Goal: Task Accomplishment & Management: Manage account settings

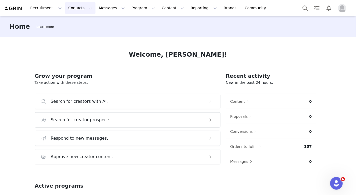
click at [77, 4] on button "Contacts Contacts" at bounding box center [80, 8] width 30 height 12
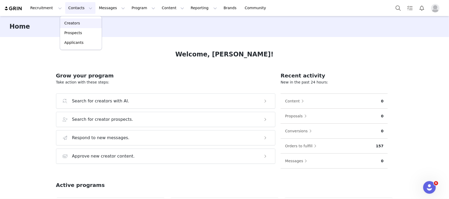
click at [88, 23] on div "Creators" at bounding box center [80, 24] width 35 height 6
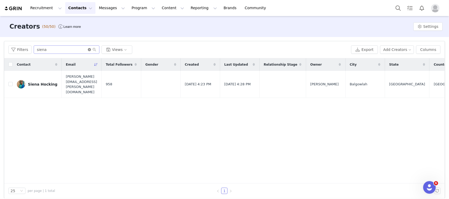
click at [89, 50] on icon "icon: close-circle" at bounding box center [89, 49] width 3 height 3
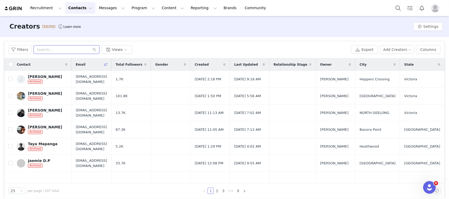
click at [78, 49] on input "text" at bounding box center [67, 49] width 66 height 8
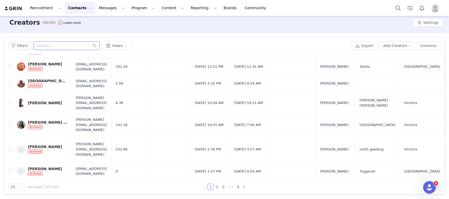
scroll to position [286, 0]
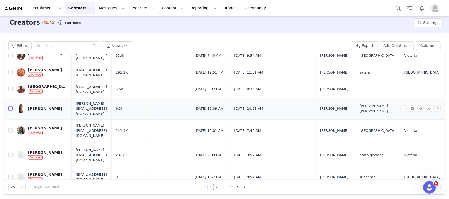
click at [9, 106] on input "checkbox" at bounding box center [10, 108] width 4 height 4
checkbox input "true"
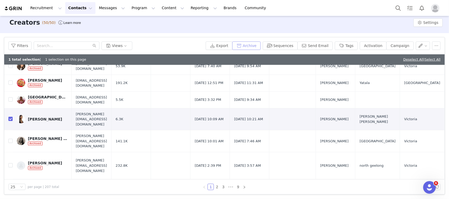
click at [250, 45] on button "Archive" at bounding box center [246, 46] width 28 height 8
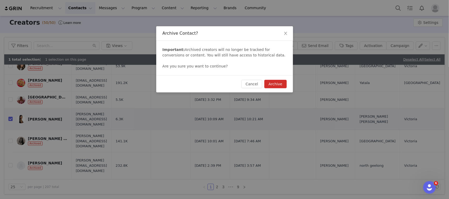
click at [277, 87] on button "Archive" at bounding box center [275, 84] width 22 height 8
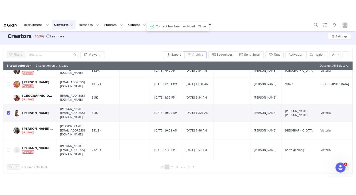
scroll to position [0, 0]
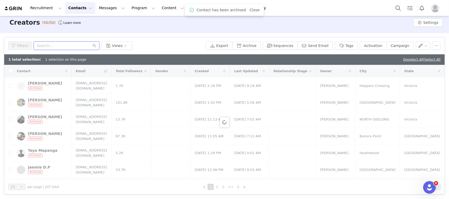
click at [79, 47] on input "text" at bounding box center [67, 46] width 66 height 8
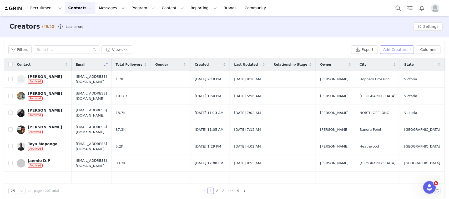
click at [355, 50] on button "Add Creators" at bounding box center [397, 49] width 34 height 8
click at [355, 58] on span at bounding box center [378, 60] width 5 height 6
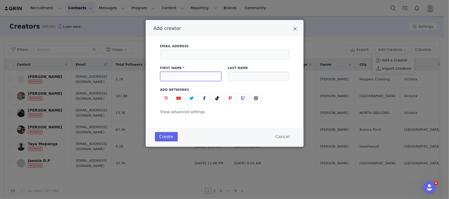
click at [166, 76] on input "Add creator" at bounding box center [190, 76] width 61 height 9
type input "taya"
click at [205, 58] on input "Add creator" at bounding box center [224, 54] width 129 height 9
paste input "[EMAIL_ADDRESS][DOMAIN_NAME]"
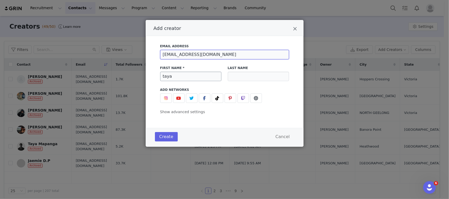
type input "[EMAIL_ADDRESS][DOMAIN_NAME]"
click at [180, 78] on input "taya" at bounding box center [190, 76] width 61 height 9
type input "tayla"
click at [241, 77] on input "Add creator" at bounding box center [258, 76] width 61 height 9
type input "Hamilton"
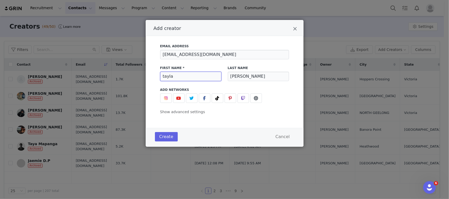
click at [166, 77] on input "tayla" at bounding box center [190, 76] width 61 height 9
type input "Tayla"
click at [162, 97] on button "Add creator" at bounding box center [166, 98] width 12 height 9
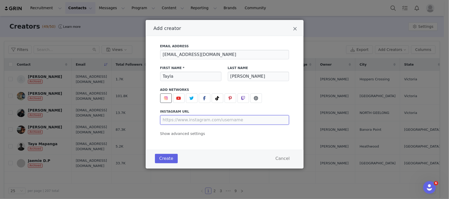
click at [194, 117] on input "Add creator" at bounding box center [224, 119] width 129 height 9
paste input "https://www.instagram.com/thetayhamilton/"
type input "https://www.instagram.com/thetayhamilton/"
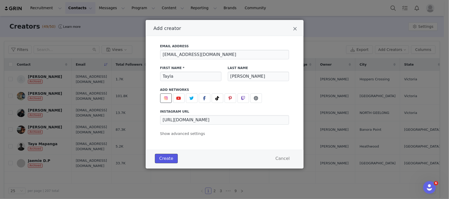
click at [165, 159] on button "Create" at bounding box center [166, 158] width 23 height 9
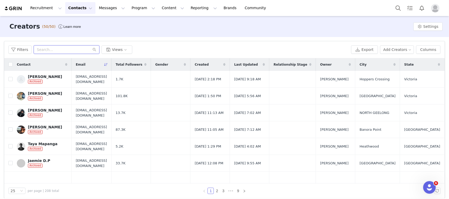
click at [62, 53] on input "text" at bounding box center [67, 49] width 66 height 8
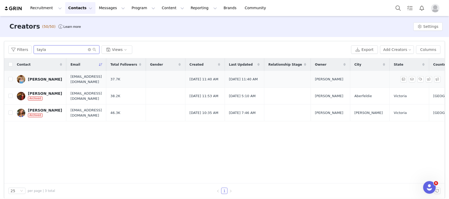
type input "tayla"
click at [43, 79] on div "[PERSON_NAME]" at bounding box center [45, 79] width 34 height 4
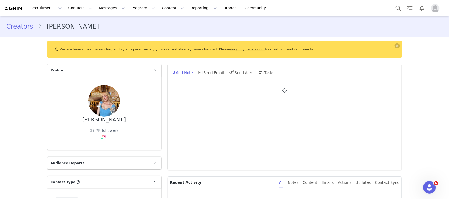
type input "+1 (United States)"
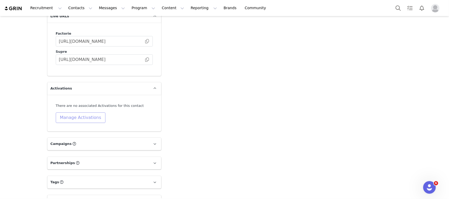
scroll to position [638, 0]
click at [80, 112] on button "Manage Activations" at bounding box center [81, 117] width 50 height 11
click at [72, 125] on div "Select Activation" at bounding box center [63, 128] width 51 height 8
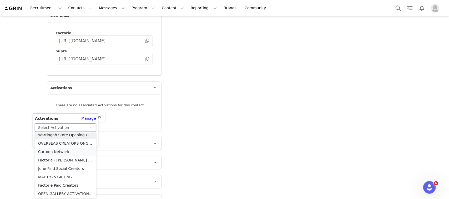
scroll to position [29, 0]
click at [53, 146] on li "OVERSEAS CREATORS ONGOING" at bounding box center [65, 143] width 61 height 8
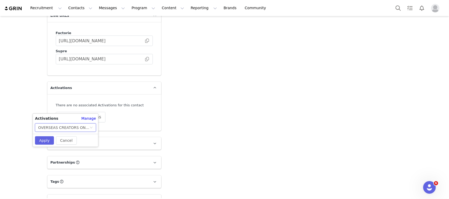
click at [78, 125] on div "OVERSEAS CREATORS ONGOING" at bounding box center [63, 128] width 51 height 8
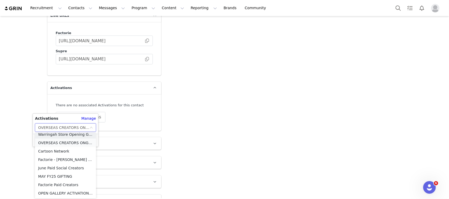
scroll to position [26, 0]
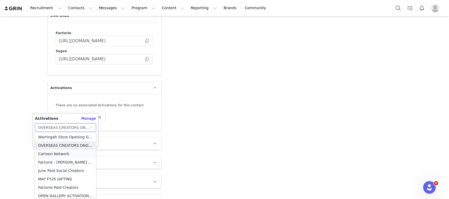
click at [53, 154] on li "Cartoon Network" at bounding box center [65, 154] width 61 height 8
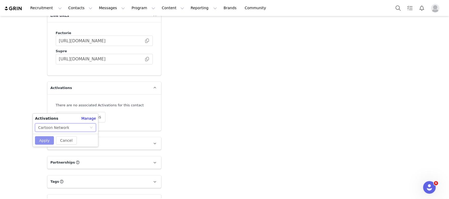
click at [42, 141] on button "Apply" at bounding box center [44, 140] width 19 height 8
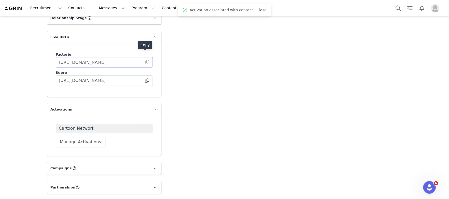
click at [145, 62] on span at bounding box center [146, 62] width 5 height 0
click at [128, 6] on button "Program Program" at bounding box center [143, 8] width 30 height 12
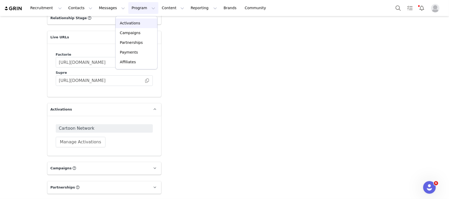
click at [128, 26] on p "Activations" at bounding box center [130, 24] width 20 height 6
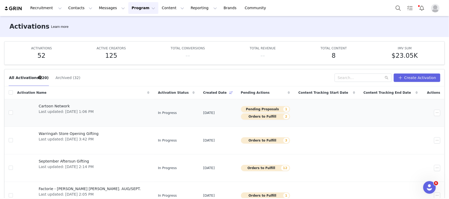
click at [55, 111] on span "Last updated: [DATE] 1:06 PM" at bounding box center [66, 112] width 55 height 6
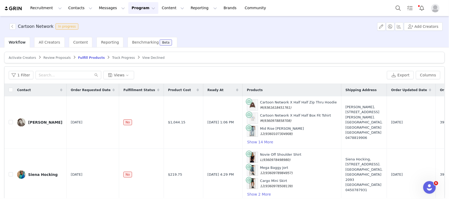
click at [56, 58] on span "Review Proposals" at bounding box center [56, 58] width 27 height 4
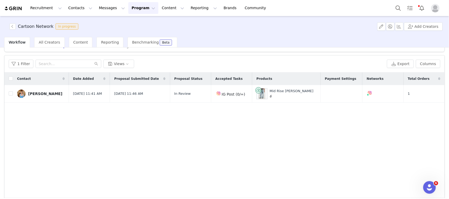
scroll to position [12, 0]
click at [392, 94] on button "button" at bounding box center [395, 93] width 6 height 6
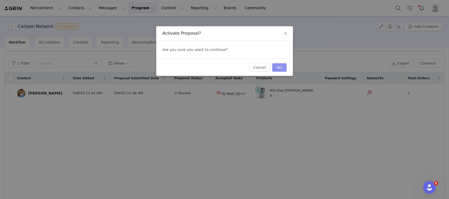
click at [284, 68] on button "Yes" at bounding box center [279, 67] width 14 height 8
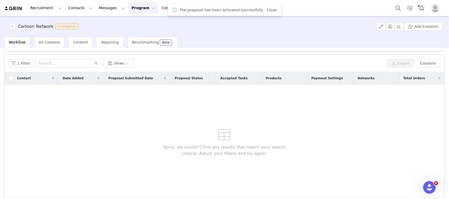
scroll to position [0, 0]
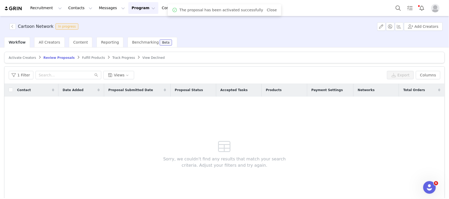
click at [87, 54] on article "Activate Creators Review Proposals Fulfill Products Track Progress View Declined" at bounding box center [224, 58] width 440 height 12
click at [87, 57] on span "Fulfill Products" at bounding box center [93, 58] width 23 height 4
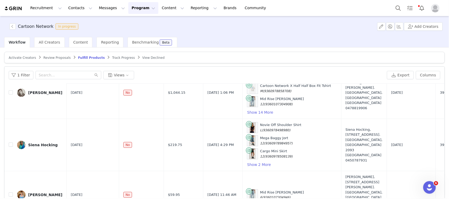
scroll to position [29, 0]
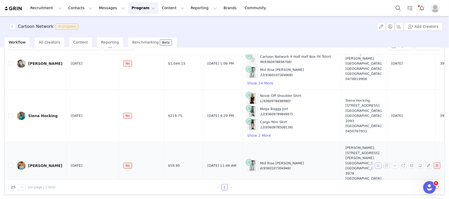
click at [375, 163] on button "button" at bounding box center [378, 166] width 6 height 6
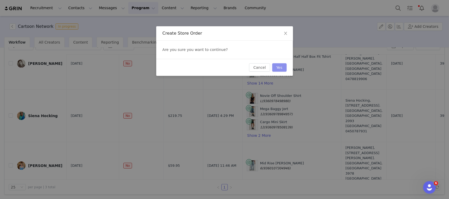
click at [279, 68] on button "Yes" at bounding box center [279, 67] width 14 height 8
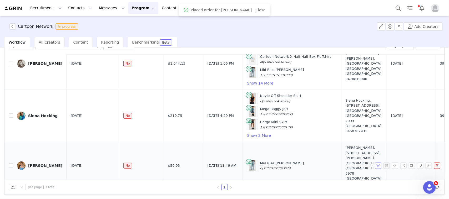
click at [375, 163] on button "button" at bounding box center [378, 166] width 6 height 6
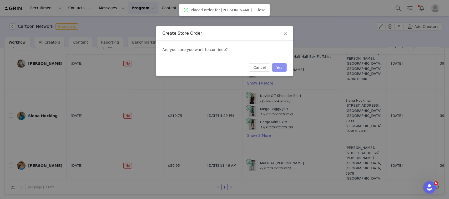
click at [283, 67] on button "Yes" at bounding box center [279, 67] width 14 height 8
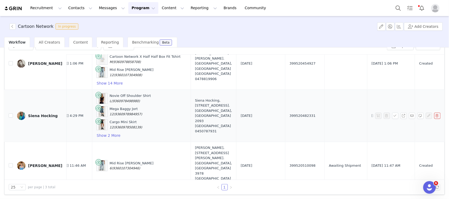
scroll to position [30, 164]
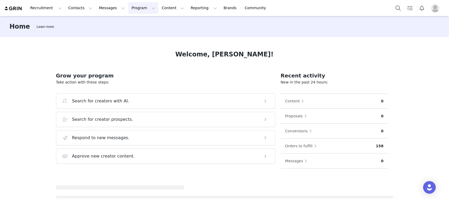
click at [128, 10] on button "Program Program" at bounding box center [143, 8] width 30 height 12
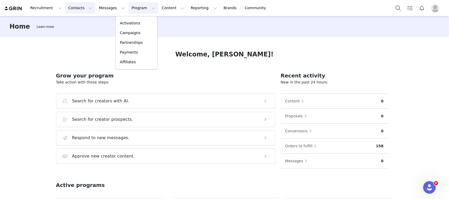
click at [79, 9] on button "Contacts Contacts" at bounding box center [80, 8] width 30 height 12
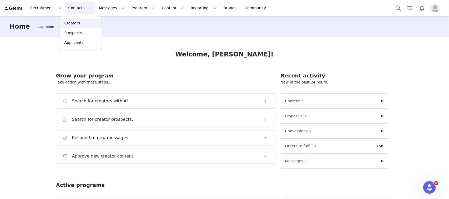
click at [84, 21] on div "Creators" at bounding box center [80, 24] width 35 height 6
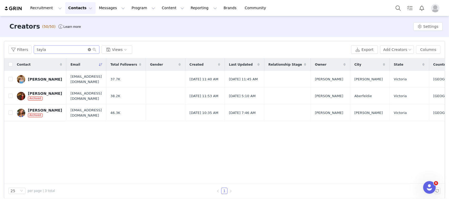
click at [89, 49] on icon "icon: close-circle" at bounding box center [89, 49] width 3 height 3
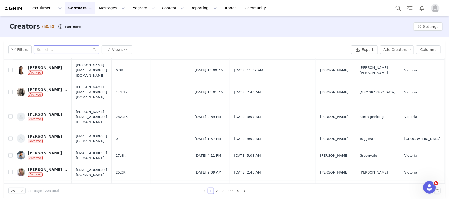
scroll to position [4, 0]
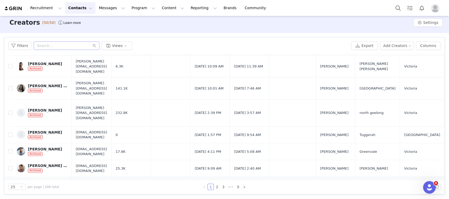
click at [11, 183] on input "checkbox" at bounding box center [10, 185] width 4 height 4
checkbox input "true"
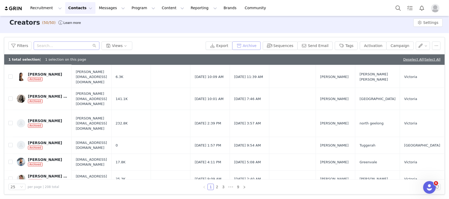
click at [254, 47] on button "Archive" at bounding box center [246, 46] width 28 height 8
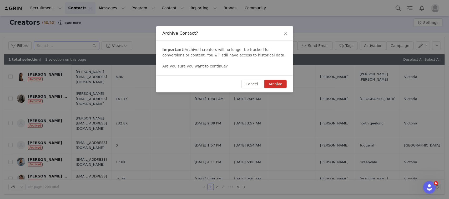
click at [281, 84] on button "Archive" at bounding box center [275, 84] width 22 height 8
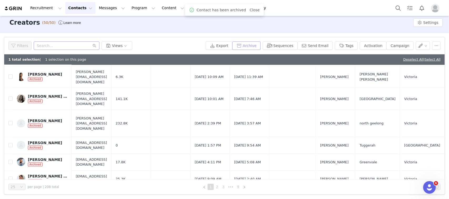
scroll to position [0, 0]
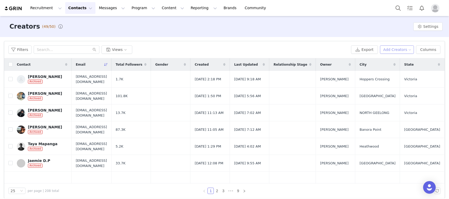
click at [400, 48] on button "Add Creators" at bounding box center [397, 49] width 34 height 8
drag, startPoint x: 379, startPoint y: 59, endPoint x: 376, endPoint y: 57, distance: 3.7
click at [376, 57] on span at bounding box center [378, 60] width 5 height 6
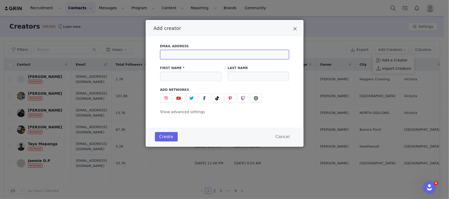
click at [208, 52] on input "Add creator" at bounding box center [224, 54] width 129 height 9
paste input "@katvondoll_"
click at [166, 55] on input "@[EMAIL_ADDRESS][DOMAIN_NAME]" at bounding box center [224, 54] width 129 height 9
type input "[EMAIL_ADDRESS][DOMAIN_NAME]"
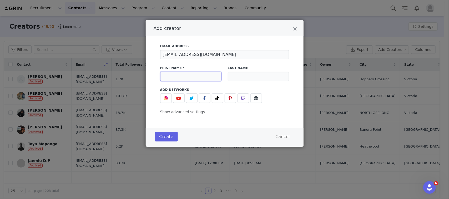
click at [178, 74] on input "Add creator" at bounding box center [190, 76] width 61 height 9
type input "Kat"
click at [240, 75] on input "Add creator" at bounding box center [258, 76] width 61 height 9
type input "Vondoll"
click at [165, 96] on span "Add creator" at bounding box center [166, 98] width 6 height 6
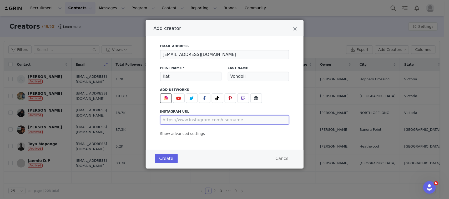
click at [183, 123] on input "Add creator" at bounding box center [224, 119] width 129 height 9
paste input "[URL][DOMAIN_NAME]"
type input "[URL][DOMAIN_NAME]"
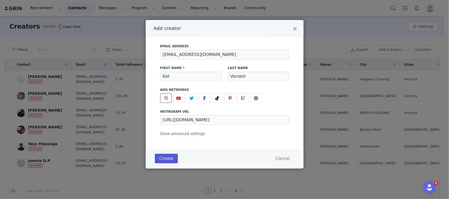
click at [162, 159] on button "Create" at bounding box center [166, 158] width 23 height 9
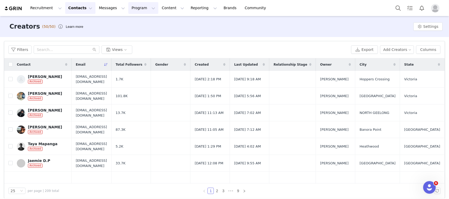
click at [128, 7] on button "Program Program" at bounding box center [143, 8] width 30 height 12
click at [137, 23] on div "Activations" at bounding box center [136, 24] width 35 height 6
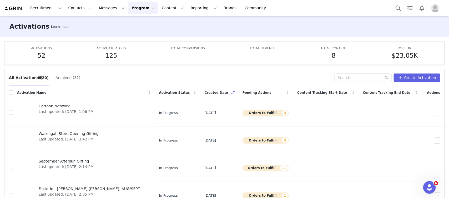
click at [412, 82] on div "All Activations (20) Archived (32) Create Activation" at bounding box center [224, 77] width 440 height 17
click at [406, 77] on button "Create Activation" at bounding box center [417, 78] width 47 height 8
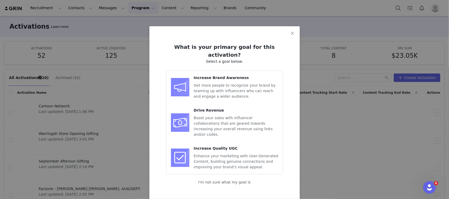
click at [236, 83] on span "Get more people to recognize your brand by teaming up with influencers who can …" at bounding box center [235, 90] width 82 height 15
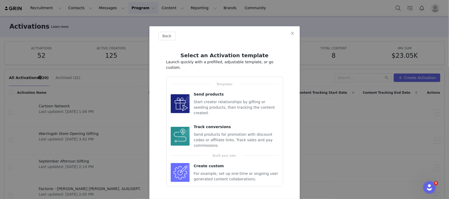
click at [210, 100] on span "Start creator relationships by gifting or seeding products, then tracking the c…" at bounding box center [234, 107] width 81 height 15
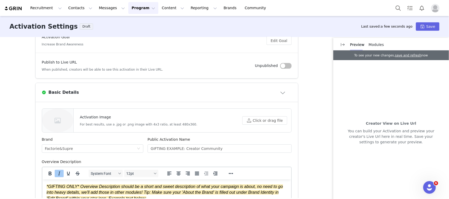
click at [280, 68] on button "button" at bounding box center [286, 66] width 12 height 6
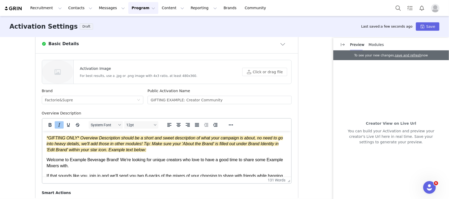
scroll to position [136, 0]
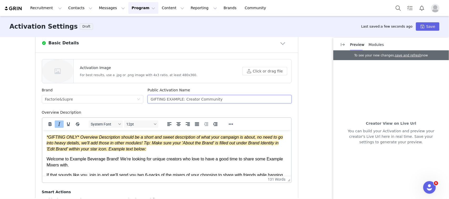
click at [208, 99] on input "GIFTING EXAMPLE: Creator Community" at bounding box center [219, 99] width 144 height 8
type input "S"
click at [220, 9] on link "Brands Brands" at bounding box center [230, 8] width 21 height 12
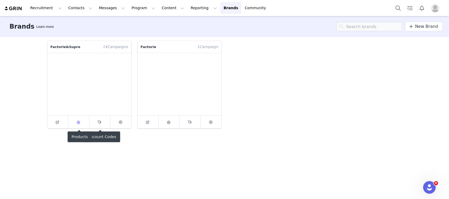
click at [80, 123] on icon at bounding box center [79, 122] width 4 height 3
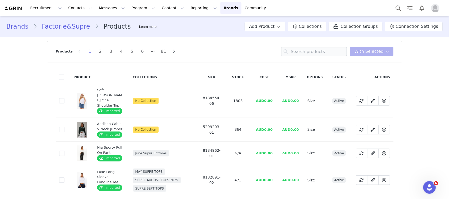
click at [266, 21] on div "Brands Factorie&Supre Products Learn more Add Product Collections Collection Gr…" at bounding box center [224, 27] width 449 height 18
click at [270, 27] on button "Add Product" at bounding box center [264, 26] width 41 height 9
click at [267, 46] on span "Import From Store" at bounding box center [278, 46] width 33 height 4
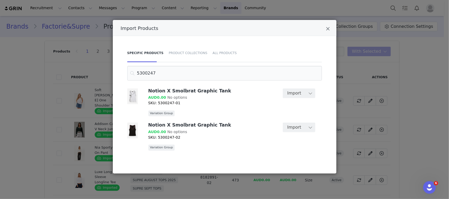
type input "5300247"
click at [297, 91] on button "Import" at bounding box center [294, 93] width 23 height 9
click at [295, 128] on button "Import" at bounding box center [294, 127] width 23 height 9
click at [396, 67] on div "Import Products Specific Products Product Collections All Products 5300247 Noti…" at bounding box center [224, 99] width 449 height 199
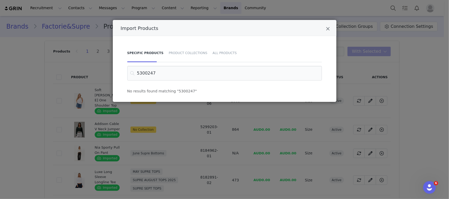
click at [327, 30] on icon "Close" at bounding box center [328, 28] width 4 height 5
click at [328, 27] on icon "Close" at bounding box center [328, 28] width 4 height 5
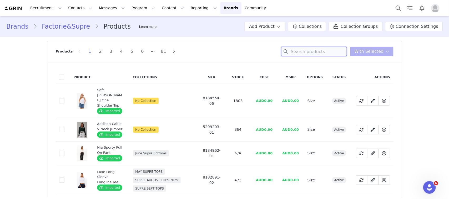
click at [310, 49] on input at bounding box center [314, 51] width 66 height 9
paste input "5300247"
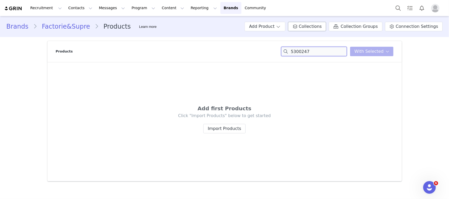
type input "5300247"
click at [310, 24] on span "Collections" at bounding box center [310, 26] width 23 height 6
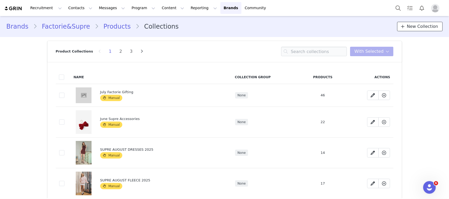
click at [422, 29] on span "New Collection" at bounding box center [422, 26] width 31 height 6
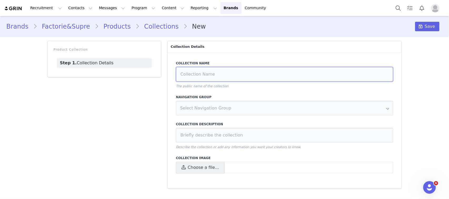
click at [256, 73] on input at bounding box center [284, 74] width 217 height 15
type input "smolbraaat x notion"
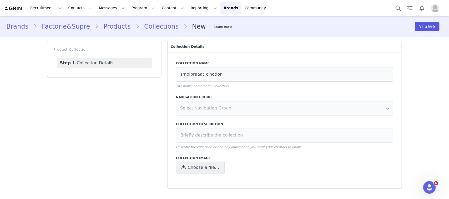
click at [426, 28] on button "Save" at bounding box center [427, 26] width 24 height 9
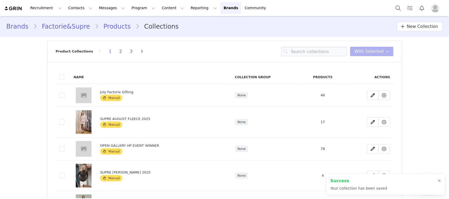
click at [103, 25] on link "Products" at bounding box center [117, 26] width 37 height 9
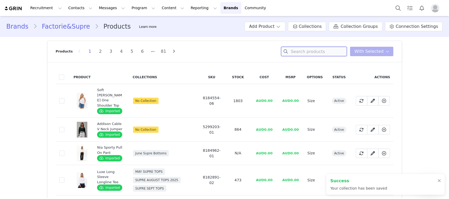
click at [321, 53] on input at bounding box center [314, 51] width 66 height 9
paste input "5300247"
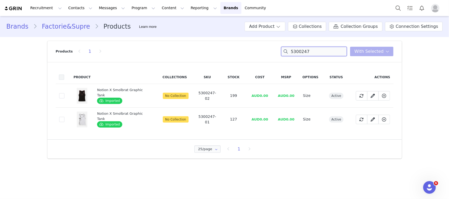
type input "5300247"
click at [60, 74] on label at bounding box center [61, 77] width 5 height 7
click at [64, 75] on input "checkbox" at bounding box center [64, 75] width 0 height 0
click at [381, 55] on button "With Selected" at bounding box center [371, 51] width 43 height 9
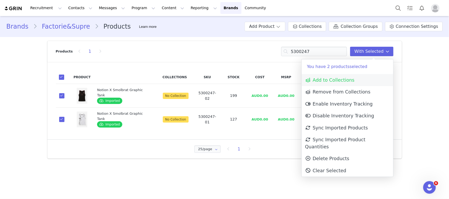
click at [349, 81] on span "Add to Collections" at bounding box center [329, 80] width 49 height 5
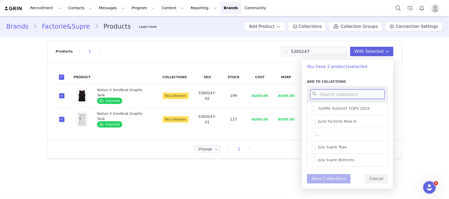
click at [340, 95] on input at bounding box center [347, 94] width 74 height 9
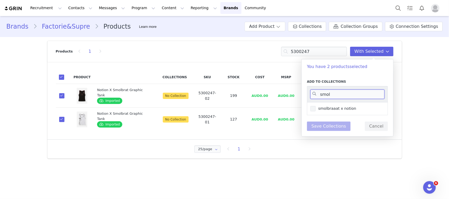
type input "smol"
click at [328, 112] on label "smolbraaat x notion" at bounding box center [333, 109] width 46 height 6
click at [315, 106] on input "smolbraaat x notion" at bounding box center [315, 106] width 0 height 0
click at [322, 123] on button "Save Collections" at bounding box center [329, 126] width 44 height 9
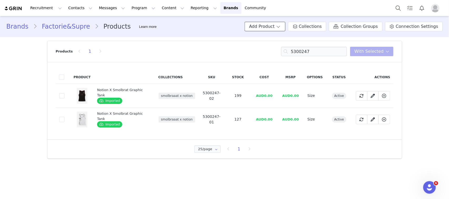
click at [282, 27] on button "Add Product" at bounding box center [264, 26] width 41 height 9
click at [274, 45] on span "Import From Store" at bounding box center [283, 46] width 33 height 4
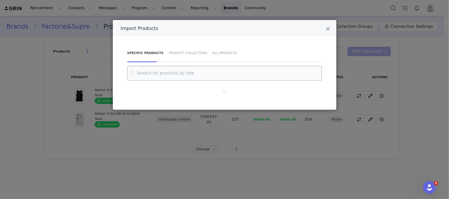
click at [220, 78] on input "Import Products" at bounding box center [224, 73] width 195 height 15
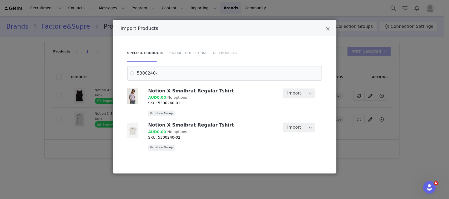
type input "5300240-"
click at [296, 93] on button "Import" at bounding box center [294, 93] width 23 height 9
click at [293, 126] on button "Import" at bounding box center [294, 127] width 23 height 9
click at [406, 103] on div "Import Products Specific Products Product Collections All Products 5300240- Not…" at bounding box center [224, 99] width 449 height 199
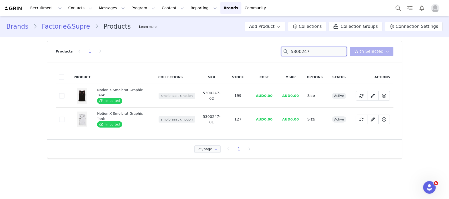
click at [324, 52] on input "5300247" at bounding box center [314, 51] width 66 height 9
paste input "0-"
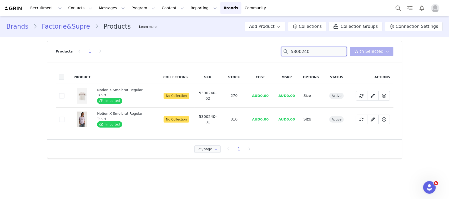
type input "5300240"
click at [62, 79] on span at bounding box center [61, 77] width 5 height 5
click at [64, 75] on input "checkbox" at bounding box center [64, 75] width 0 height 0
click at [374, 47] on button "With Selected" at bounding box center [371, 51] width 43 height 9
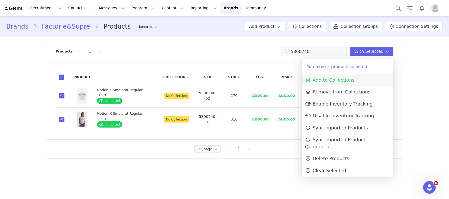
click at [336, 81] on span "Add to Collections" at bounding box center [329, 80] width 49 height 5
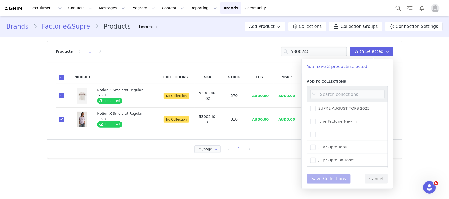
click at [330, 99] on div at bounding box center [347, 94] width 81 height 16
click at [327, 96] on input at bounding box center [347, 94] width 74 height 9
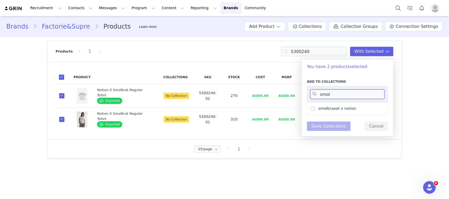
type input "smol"
click at [325, 111] on span "smolbraaat x notion" at bounding box center [335, 108] width 41 height 5
click at [315, 106] on input "smolbraaat x notion" at bounding box center [315, 106] width 0 height 0
click at [321, 127] on button "Save Collections" at bounding box center [329, 126] width 44 height 9
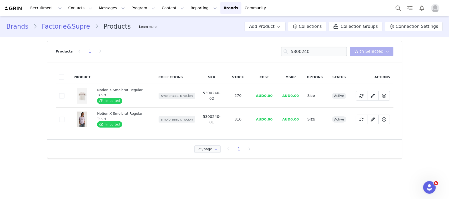
click at [278, 24] on button "Add Product" at bounding box center [264, 26] width 41 height 9
click at [269, 44] on span "Import From Store" at bounding box center [283, 46] width 33 height 4
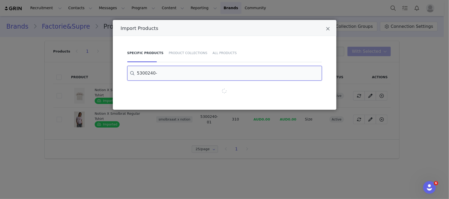
click at [235, 69] on input "5300240-" at bounding box center [224, 73] width 195 height 15
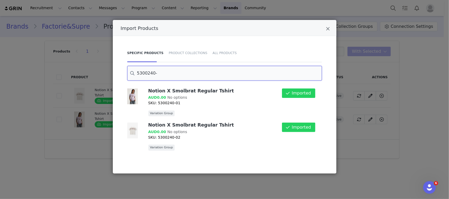
click at [235, 69] on input "5300240-" at bounding box center [224, 73] width 195 height 15
paste input "08-01"
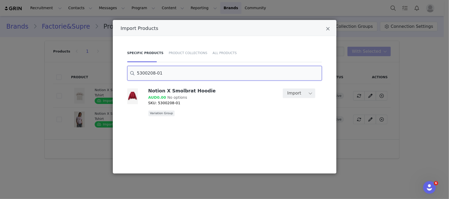
type input "5300208-01"
click at [293, 93] on button "Import" at bounding box center [294, 93] width 23 height 9
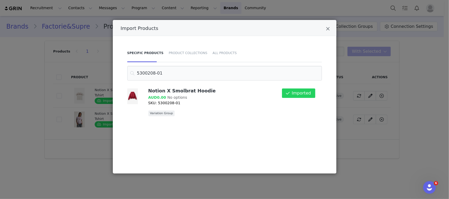
click at [383, 62] on div "Import Products Specific Products Product Collections All Products 5300208-01 N…" at bounding box center [224, 99] width 449 height 199
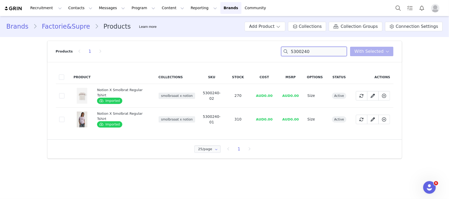
click at [300, 54] on input "5300240" at bounding box center [314, 51] width 66 height 9
paste input "08-01"
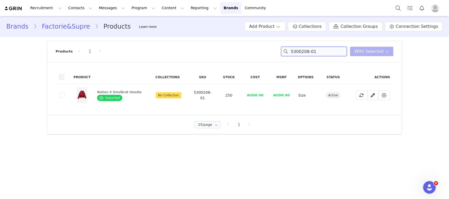
type input "5300208-01"
click at [63, 76] on span at bounding box center [61, 77] width 5 height 5
click at [64, 75] on input "checkbox" at bounding box center [64, 75] width 0 height 0
click at [356, 51] on button "With Selected" at bounding box center [371, 51] width 43 height 9
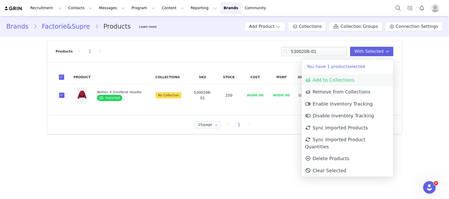
click at [333, 78] on span "Add to Collections" at bounding box center [329, 80] width 49 height 5
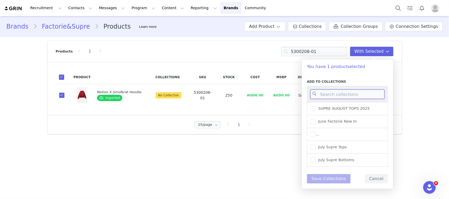
click at [332, 96] on input at bounding box center [347, 94] width 74 height 9
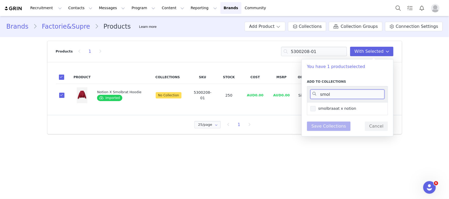
type input "smol"
click at [329, 106] on span "smolbraaat x notion" at bounding box center [335, 108] width 41 height 5
click at [315, 106] on input "smolbraaat x notion" at bounding box center [315, 106] width 0 height 0
click at [330, 128] on button "Save Collections" at bounding box center [329, 126] width 44 height 9
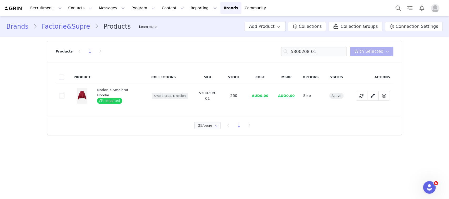
click at [283, 25] on button "Add Product" at bounding box center [264, 26] width 41 height 9
click at [283, 44] on span "Import From Store" at bounding box center [283, 46] width 33 height 4
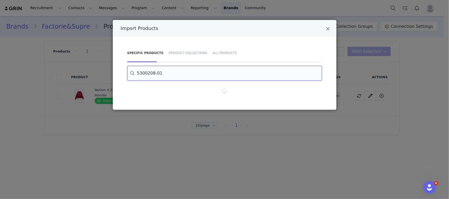
click at [215, 68] on input "5300208-01" at bounding box center [224, 73] width 195 height 15
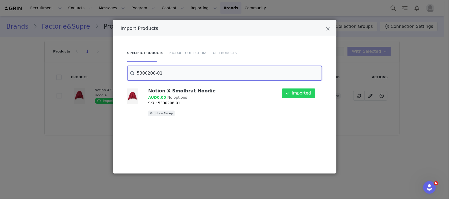
click at [215, 68] on input "5300208-01" at bounding box center [224, 73] width 195 height 15
paste input "41-"
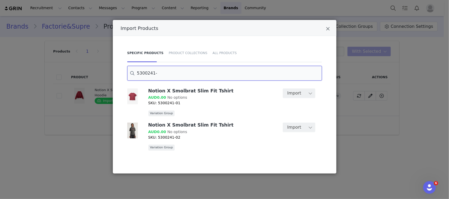
type input "5300241-"
click at [297, 91] on button "Import" at bounding box center [294, 93] width 23 height 9
click at [290, 130] on button "Import" at bounding box center [294, 127] width 23 height 9
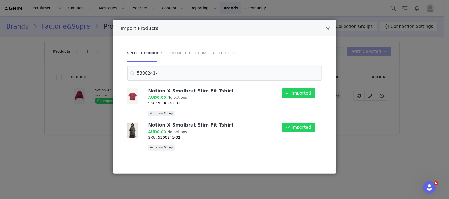
click at [384, 132] on div "Import Products Specific Products Product Collections All Products 5300241- Not…" at bounding box center [224, 99] width 449 height 199
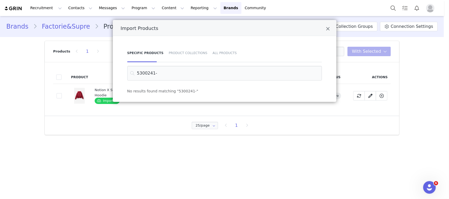
click at [366, 68] on div "Import Products Specific Products Product Collections All Products 5300241- No …" at bounding box center [224, 99] width 449 height 199
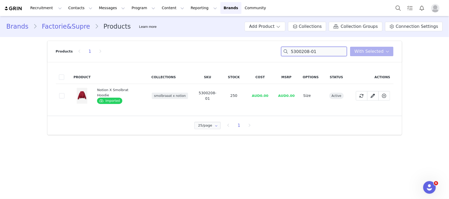
click at [329, 55] on input "5300208-01" at bounding box center [314, 51] width 66 height 9
paste input "41-"
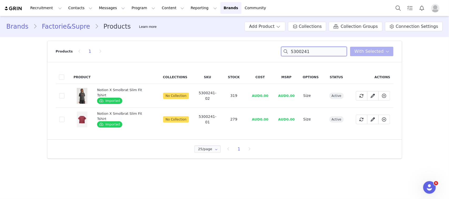
type input "5300241"
click at [58, 76] on th at bounding box center [63, 77] width 15 height 14
click at [61, 78] on span at bounding box center [61, 77] width 5 height 5
click at [64, 75] on input "checkbox" at bounding box center [64, 75] width 0 height 0
click at [372, 53] on span "With Selected" at bounding box center [368, 51] width 29 height 6
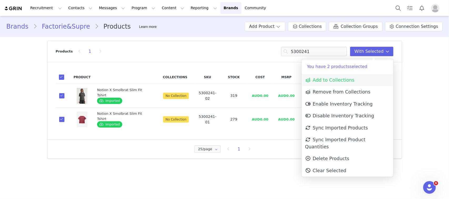
click at [347, 77] on link "Add to Collections" at bounding box center [347, 80] width 91 height 12
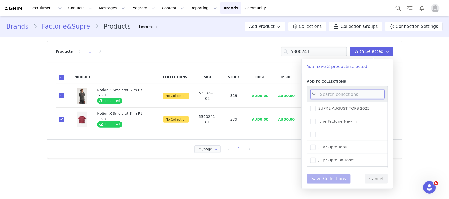
click at [341, 92] on input at bounding box center [347, 94] width 74 height 9
type input "j"
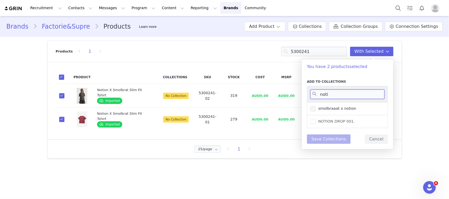
type input "noti"
click at [326, 108] on span "smolbraaat x notion" at bounding box center [335, 108] width 41 height 5
click at [315, 106] on input "smolbraaat x notion" at bounding box center [315, 106] width 0 height 0
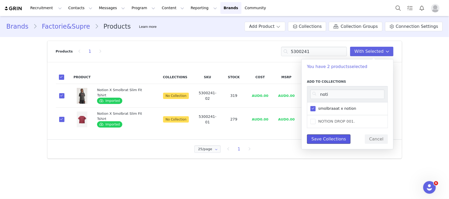
click at [325, 138] on button "Save Collections" at bounding box center [329, 139] width 44 height 9
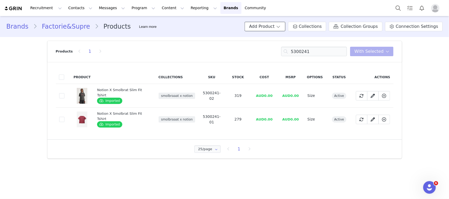
click at [278, 27] on button "Add Product" at bounding box center [264, 26] width 41 height 9
click at [266, 49] on span at bounding box center [263, 46] width 5 height 6
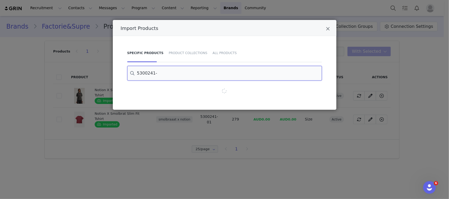
click at [245, 67] on input "5300241-" at bounding box center [224, 73] width 195 height 15
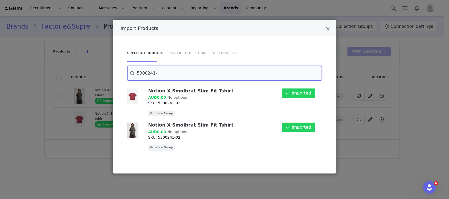
click at [245, 67] on input "5300241-" at bounding box center [224, 73] width 195 height 15
paste input "8-01"
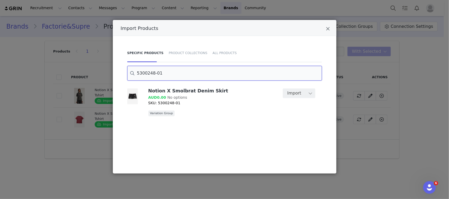
type input "5300248-01"
click at [293, 95] on button "Import" at bounding box center [294, 93] width 23 height 9
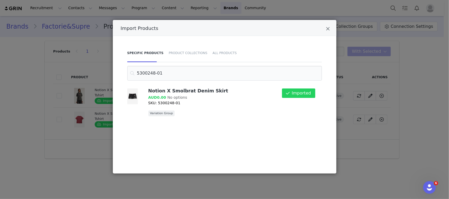
click at [410, 67] on div "Import Products Specific Products Product Collections All Products 5300248-01 N…" at bounding box center [224, 99] width 449 height 199
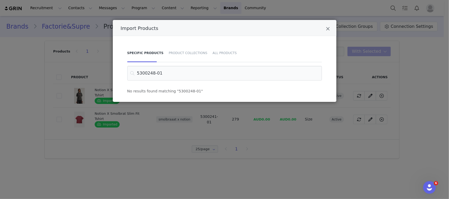
click at [358, 66] on div "Import Products Specific Products Product Collections All Products 5300248-01 N…" at bounding box center [224, 99] width 449 height 199
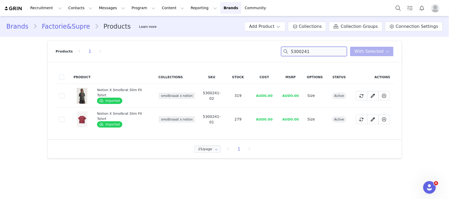
click at [340, 51] on input "5300241" at bounding box center [314, 51] width 66 height 9
paste input "8-0"
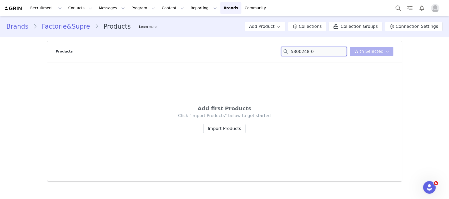
type input "5300248-01"
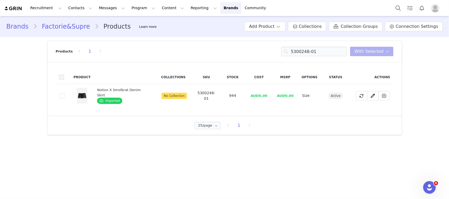
click at [63, 77] on span at bounding box center [61, 77] width 5 height 5
click at [64, 75] on input "checkbox" at bounding box center [64, 75] width 0 height 0
click at [364, 53] on span "With Selected" at bounding box center [368, 51] width 29 height 6
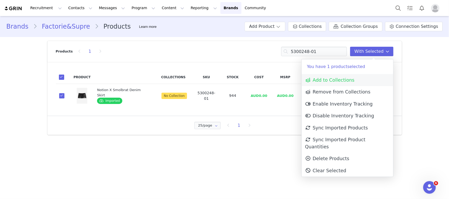
click at [337, 80] on span "Add to Collections" at bounding box center [329, 80] width 49 height 5
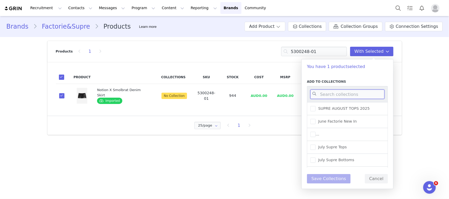
click at [333, 94] on input at bounding box center [347, 94] width 74 height 9
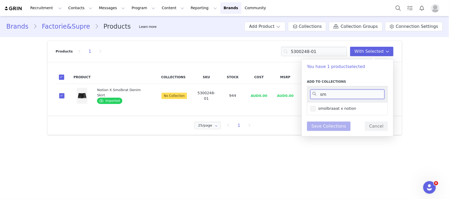
type input "sm"
click at [321, 111] on label "smolbraaat x notion" at bounding box center [333, 109] width 46 height 6
click at [315, 106] on input "smolbraaat x notion" at bounding box center [315, 106] width 0 height 0
click at [315, 129] on button "Save Collections" at bounding box center [329, 126] width 44 height 9
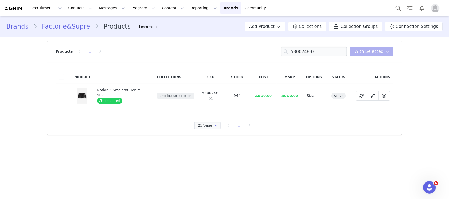
click at [280, 28] on button "Add Product" at bounding box center [264, 26] width 41 height 9
click at [276, 45] on span "Import From Store" at bounding box center [283, 46] width 33 height 4
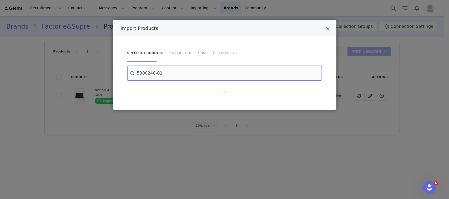
click at [246, 75] on input "5300248-01" at bounding box center [224, 73] width 195 height 15
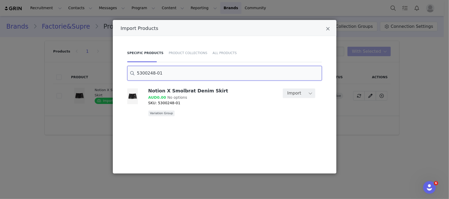
click at [246, 75] on input "5300248-01" at bounding box center [224, 73] width 195 height 15
paste input "06"
type input "5300206-01"
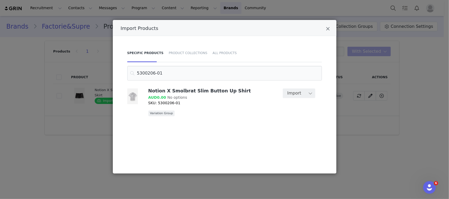
click at [290, 95] on button "Import" at bounding box center [294, 93] width 23 height 9
click at [418, 70] on div "Import Products Specific Products Product Collections All Products 5300206-01 N…" at bounding box center [224, 99] width 449 height 199
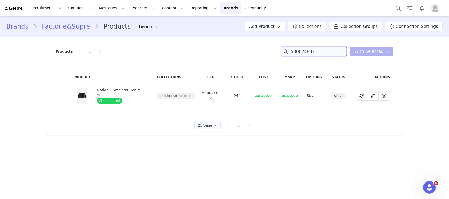
click at [318, 52] on input "5300248-01" at bounding box center [314, 51] width 66 height 9
paste input "06"
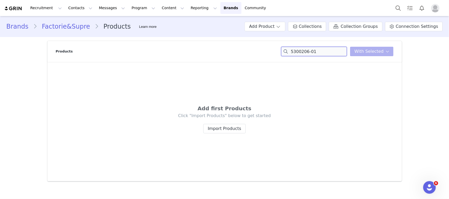
type input "5300206-01"
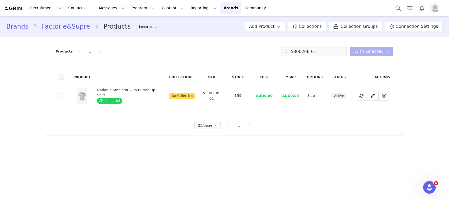
click at [59, 78] on span at bounding box center [61, 77] width 5 height 5
click at [64, 75] on input "checkbox" at bounding box center [64, 75] width 0 height 0
click at [363, 54] on span "With Selected" at bounding box center [368, 51] width 29 height 6
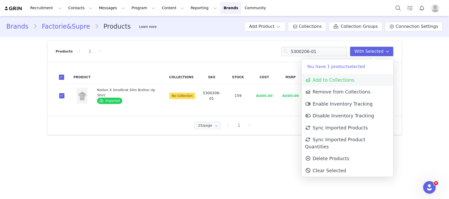
click at [332, 84] on link "Add to Collections" at bounding box center [347, 80] width 91 height 12
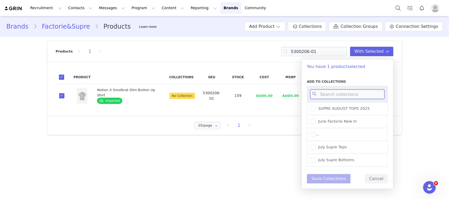
click at [325, 95] on input at bounding box center [347, 94] width 74 height 9
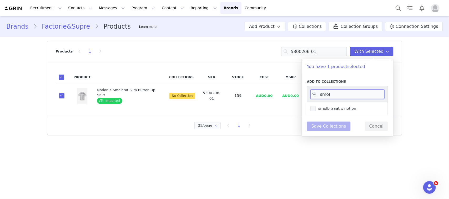
type input "smol"
click at [320, 107] on span "smolbraaat x notion" at bounding box center [335, 108] width 41 height 5
click at [315, 106] on input "smolbraaat x notion" at bounding box center [315, 106] width 0 height 0
click at [318, 123] on button "Save Collections" at bounding box center [329, 126] width 44 height 9
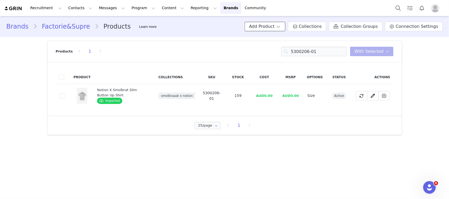
click at [273, 26] on button "Add Product" at bounding box center [264, 26] width 41 height 9
click at [279, 44] on span "Import From Store" at bounding box center [283, 46] width 33 height 4
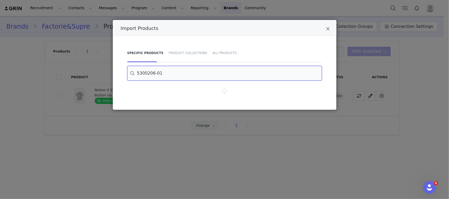
click at [243, 74] on input "5300206-01" at bounding box center [224, 73] width 195 height 15
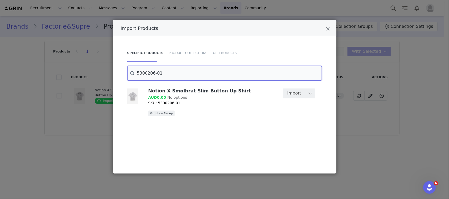
click at [243, 74] on input "5300206-01" at bounding box center [224, 73] width 195 height 15
paste input "7"
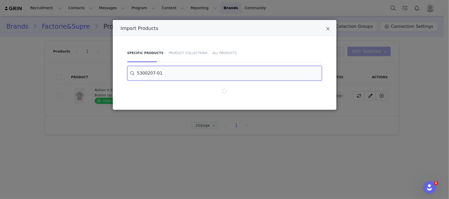
type input "5300207-01"
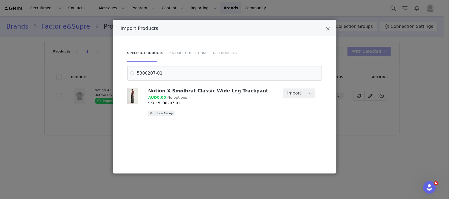
click at [296, 93] on button "Import" at bounding box center [294, 93] width 23 height 9
click at [389, 71] on div "Import Products Specific Products Product Collections All Products 5300207-01 N…" at bounding box center [224, 99] width 449 height 199
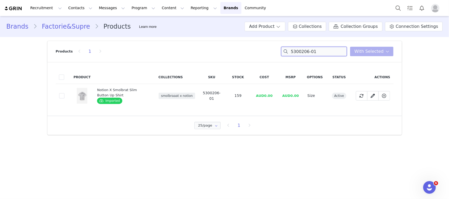
click at [342, 52] on input "5300206-01" at bounding box center [314, 51] width 66 height 9
paste input "7"
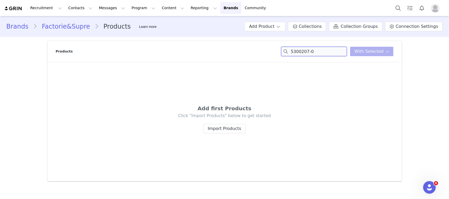
type input "5300207-01"
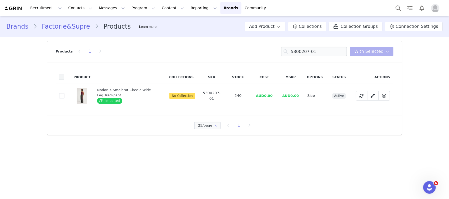
click at [61, 80] on span at bounding box center [61, 77] width 5 height 5
click at [64, 75] on input "checkbox" at bounding box center [64, 75] width 0 height 0
click at [372, 52] on span "With Selected" at bounding box center [368, 51] width 29 height 6
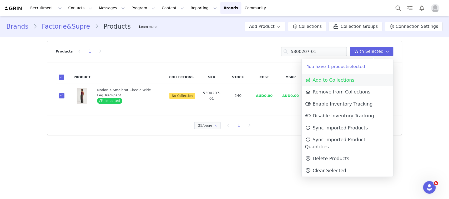
click at [347, 78] on span "Add to Collections" at bounding box center [329, 80] width 49 height 5
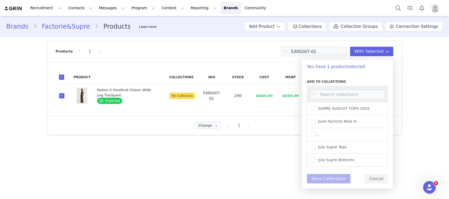
click at [339, 89] on div at bounding box center [347, 94] width 81 height 16
click at [343, 93] on input at bounding box center [347, 94] width 74 height 9
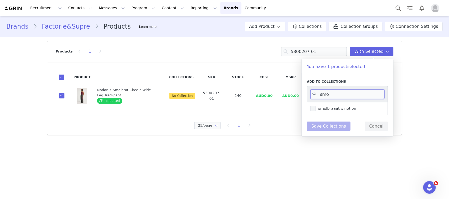
type input "smo"
click at [329, 106] on span "smolbraaat x notion" at bounding box center [335, 108] width 41 height 5
click at [315, 106] on input "smolbraaat x notion" at bounding box center [315, 106] width 0 height 0
click at [322, 129] on button "Save Collections" at bounding box center [329, 126] width 44 height 9
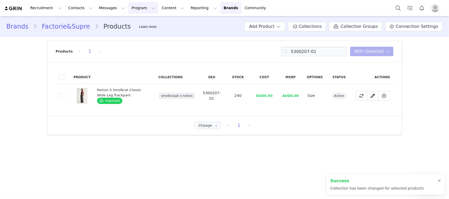
click at [128, 8] on button "Program Program" at bounding box center [143, 8] width 30 height 12
click at [123, 24] on p "Activations" at bounding box center [130, 24] width 20 height 6
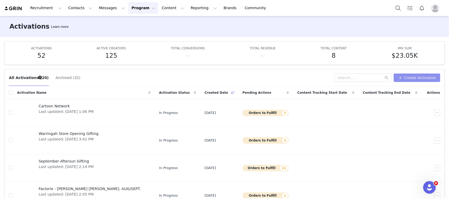
click at [414, 79] on button "Create Activation" at bounding box center [417, 78] width 47 height 8
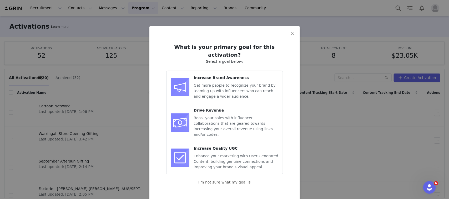
click at [252, 75] on div "Increase Brand Awareness" at bounding box center [236, 78] width 85 height 6
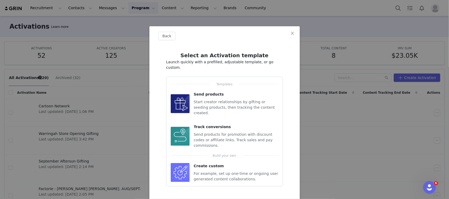
click at [220, 88] on li "Send products Start creator relationships by gifting or seeding products, then …" at bounding box center [225, 104] width 108 height 33
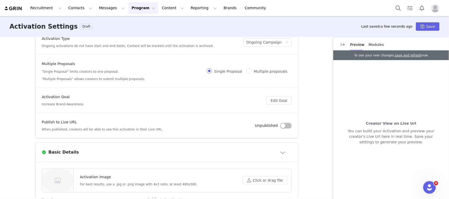
scroll to position [27, 0]
click at [286, 128] on div "Publish to Live URL When published, creators will be able to see this activatio…" at bounding box center [167, 125] width 250 height 12
click at [283, 126] on button "button" at bounding box center [286, 126] width 12 height 6
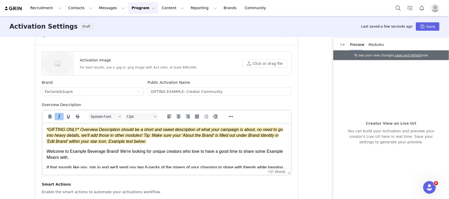
scroll to position [144, 0]
click at [181, 94] on input "GIFTING EXAMPLE: Creator Community" at bounding box center [219, 91] width 144 height 8
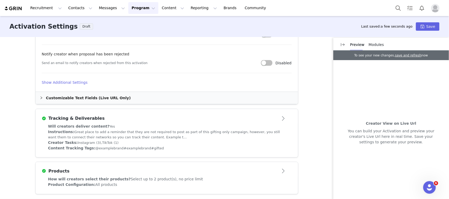
scroll to position [328, 0]
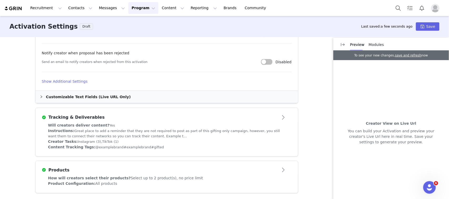
type input "smolbraaat x notion"
click at [183, 122] on article "Tracking & Deliverables" at bounding box center [166, 115] width 262 height 15
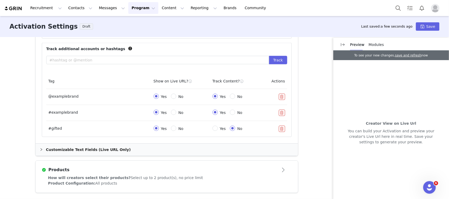
click at [170, 170] on div "Products" at bounding box center [158, 170] width 232 height 6
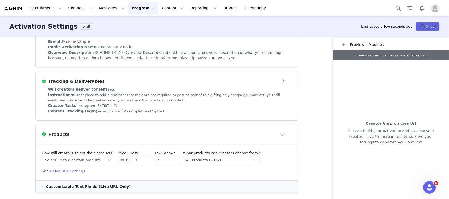
scroll to position [146, 0]
click at [93, 160] on div "Select method Select up to a certain amount" at bounding box center [76, 160] width 63 height 8
click at [70, 170] on li "Select unlimited products" at bounding box center [71, 171] width 65 height 8
click at [190, 162] on div "Select method All Products (2032)" at bounding box center [190, 160] width 67 height 8
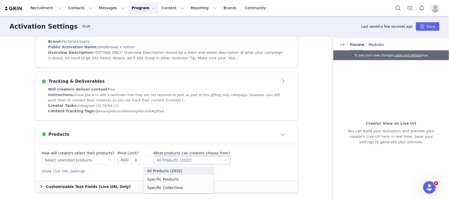
click at [162, 187] on li "Specific Collections" at bounding box center [178, 188] width 69 height 8
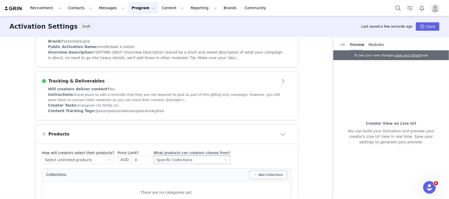
click at [268, 177] on button "Add Collections" at bounding box center [268, 175] width 38 height 8
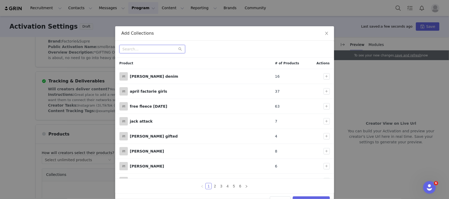
click at [152, 49] on input "text" at bounding box center [152, 49] width 66 height 8
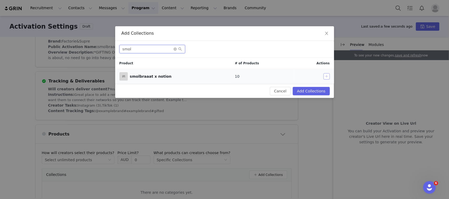
type input "smol"
click at [325, 76] on button "button" at bounding box center [326, 76] width 6 height 6
click at [319, 91] on button "Add Collections" at bounding box center [311, 91] width 37 height 8
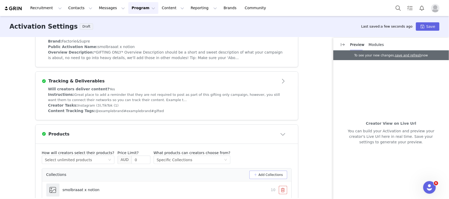
scroll to position [181, 0]
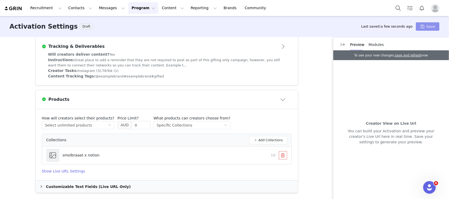
click at [425, 28] on button "Save" at bounding box center [428, 26] width 24 height 8
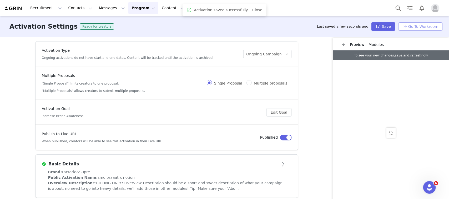
click at [413, 27] on button "Go To Workroom" at bounding box center [420, 26] width 44 height 8
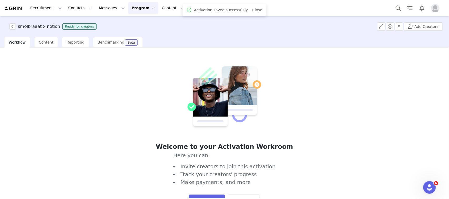
scroll to position [27, 0]
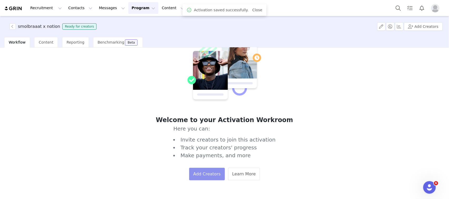
click at [198, 179] on button "Add Creators" at bounding box center [207, 174] width 36 height 13
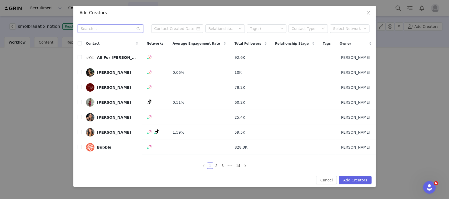
click at [104, 29] on input "text" at bounding box center [111, 28] width 66 height 8
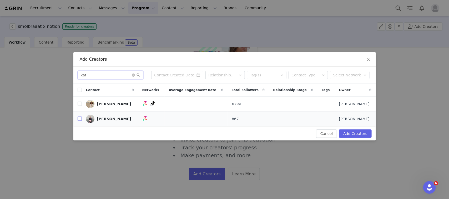
type input "kat"
click at [80, 118] on input "checkbox" at bounding box center [80, 119] width 4 height 4
checkbox input "true"
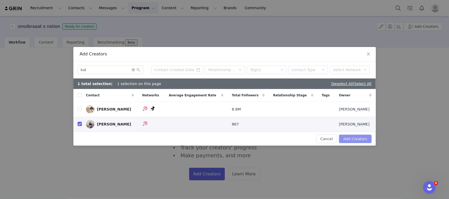
click at [353, 137] on button "Add Creators" at bounding box center [355, 139] width 32 height 8
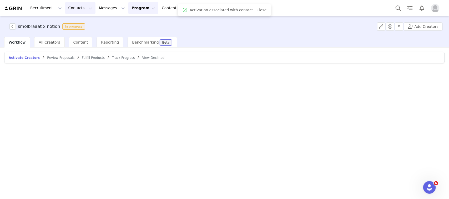
scroll to position [0, 0]
click at [70, 9] on button "Contacts Contacts" at bounding box center [80, 8] width 30 height 12
click at [77, 23] on p "Creators" at bounding box center [72, 24] width 16 height 6
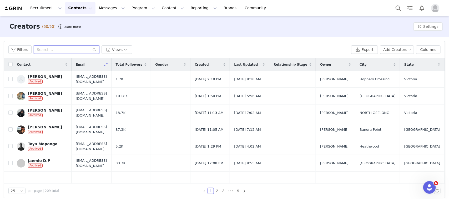
click at [58, 52] on input "text" at bounding box center [67, 49] width 66 height 8
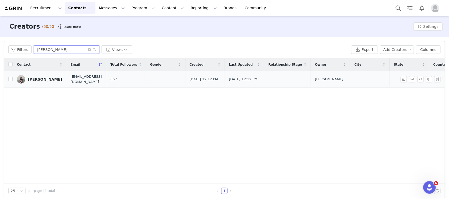
type input "[PERSON_NAME]"
click at [39, 79] on div "[PERSON_NAME]" at bounding box center [45, 79] width 34 height 4
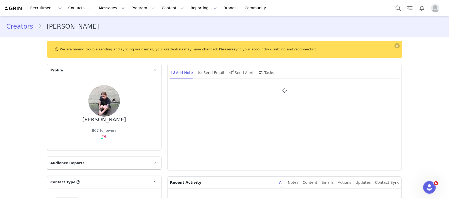
type input "+1 ([GEOGRAPHIC_DATA])"
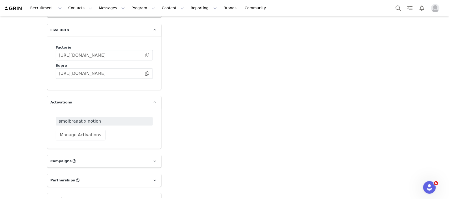
scroll to position [624, 0]
click at [145, 55] on span at bounding box center [146, 55] width 5 height 0
click at [128, 8] on button "Program Program" at bounding box center [143, 8] width 30 height 12
click at [134, 24] on p "Activations" at bounding box center [130, 24] width 20 height 6
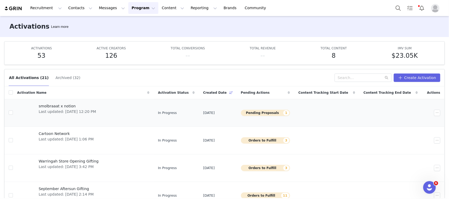
click at [56, 108] on span "smolbraaat x notion" at bounding box center [67, 107] width 57 height 6
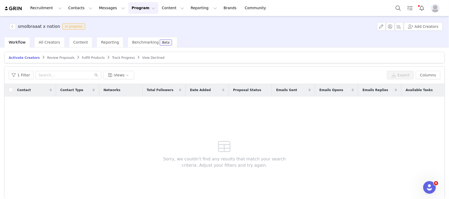
click at [49, 57] on span "Review Proposals" at bounding box center [60, 58] width 27 height 4
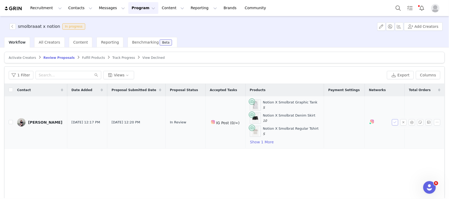
click at [392, 124] on button "button" at bounding box center [395, 122] width 6 height 6
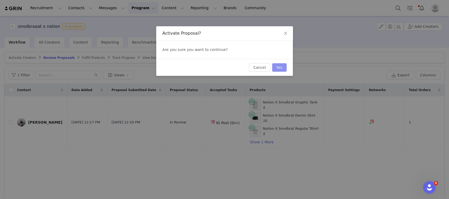
click at [280, 68] on button "Yes" at bounding box center [279, 67] width 14 height 8
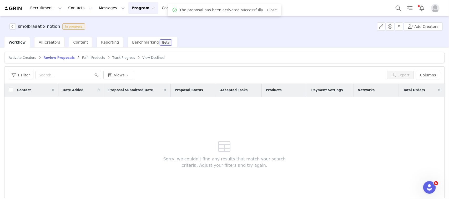
click at [86, 57] on span "Fulfill Products" at bounding box center [93, 58] width 23 height 4
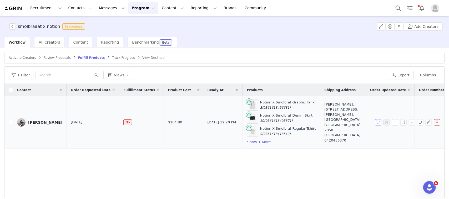
click at [375, 122] on button "button" at bounding box center [378, 122] width 6 height 6
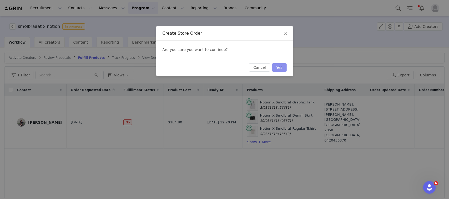
click at [280, 68] on button "Yes" at bounding box center [279, 67] width 14 height 8
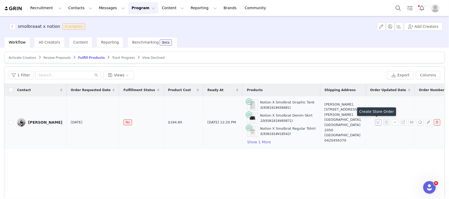
click at [375, 124] on button "button" at bounding box center [378, 122] width 6 height 6
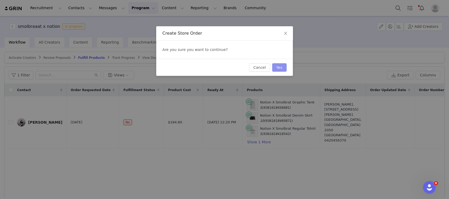
click at [276, 67] on button "Yes" at bounding box center [279, 67] width 14 height 8
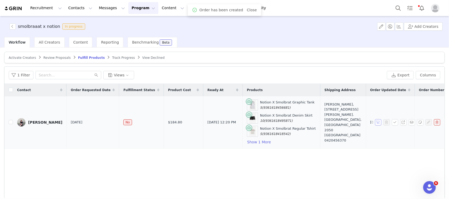
scroll to position [0, 109]
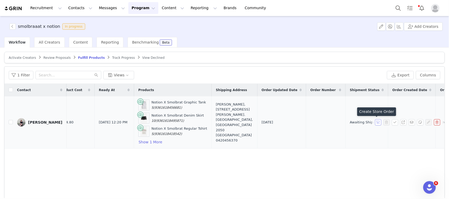
click at [375, 123] on button "button" at bounding box center [378, 122] width 6 height 6
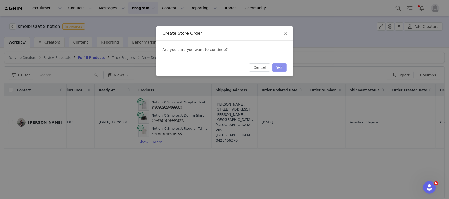
click at [283, 66] on button "Yes" at bounding box center [279, 67] width 14 height 8
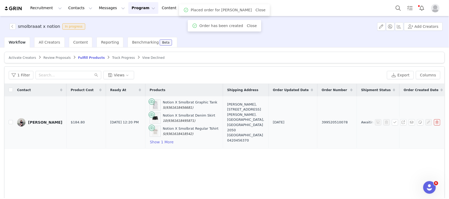
scroll to position [0, 102]
